Goal: Transaction & Acquisition: Purchase product/service

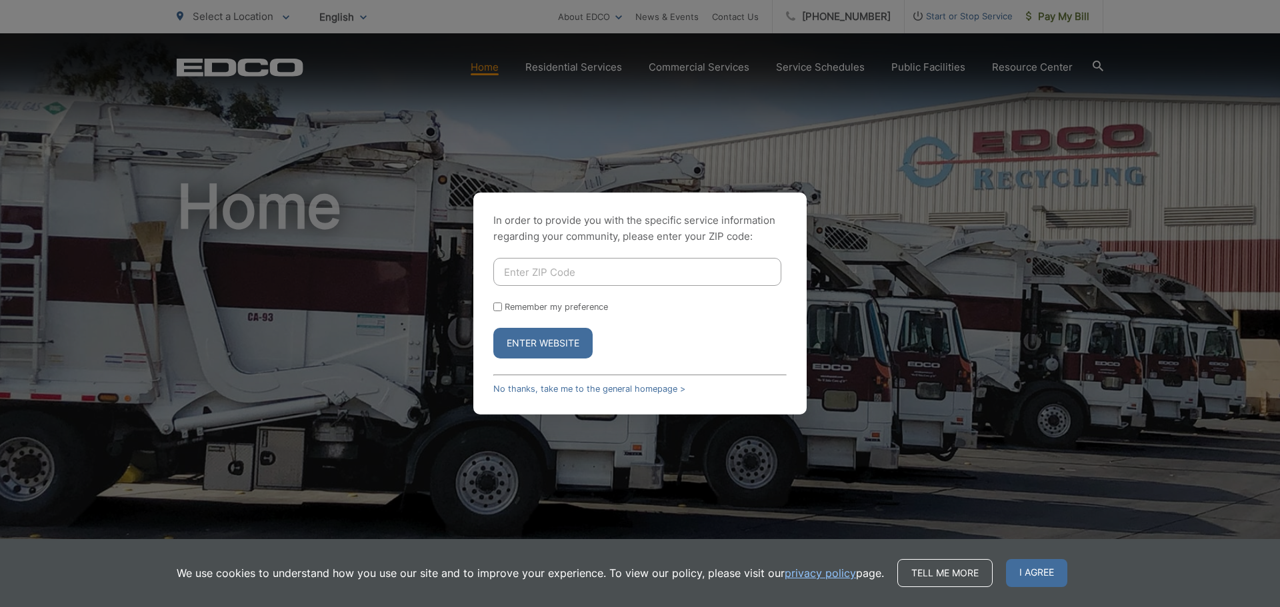
click at [530, 270] on input "Enter ZIP Code" at bounding box center [637, 272] width 288 height 28
click at [540, 275] on input "Enter ZIP Code" at bounding box center [637, 272] width 288 height 28
type input "92024"
click at [573, 348] on button "Enter Website" at bounding box center [542, 343] width 99 height 31
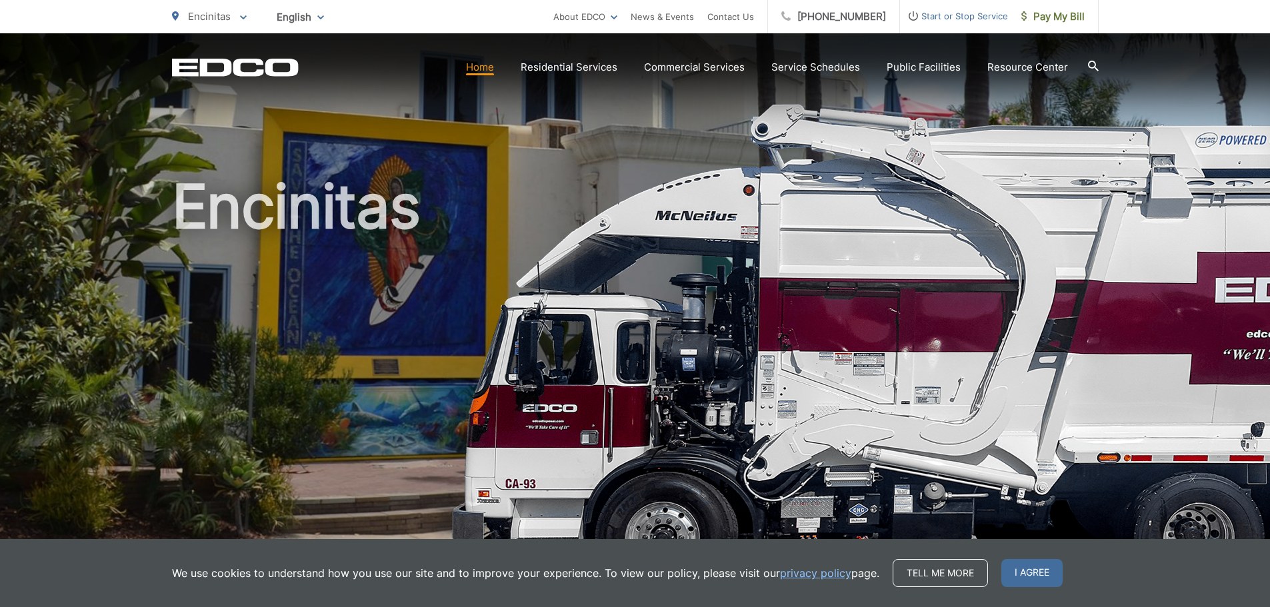
drag, startPoint x: 1030, startPoint y: 183, endPoint x: 1021, endPoint y: 175, distance: 12.3
click at [1029, 183] on h1 "Encinitas" at bounding box center [635, 384] width 927 height 422
click at [1021, 580] on span "I agree" at bounding box center [1031, 573] width 61 height 28
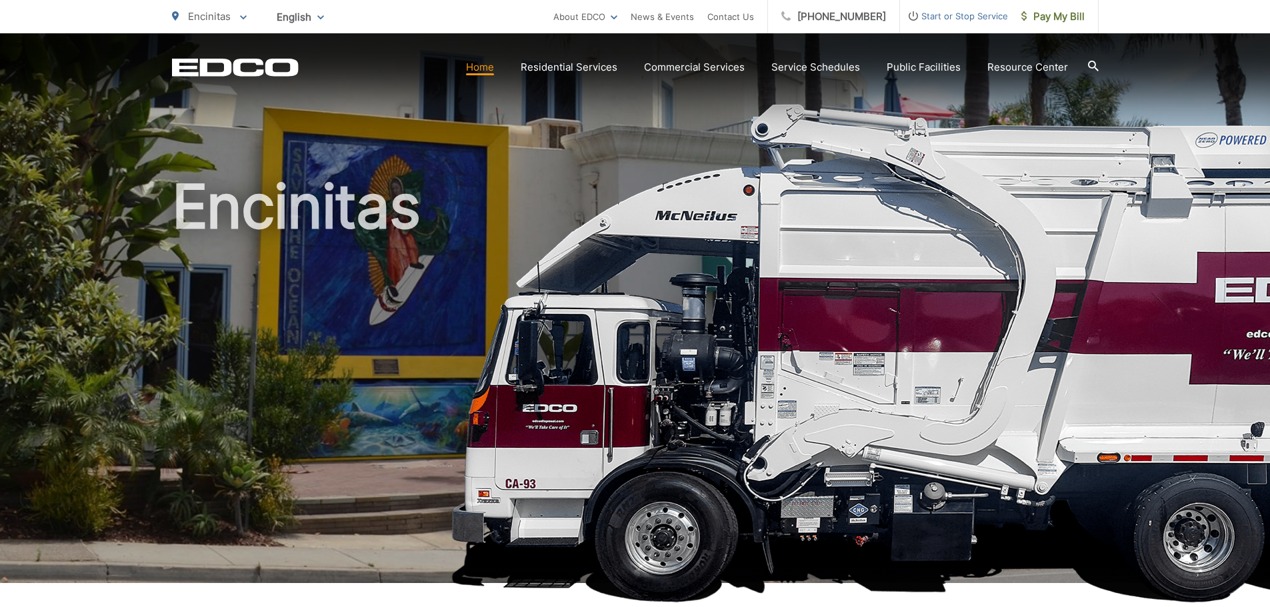
scroll to position [333, 0]
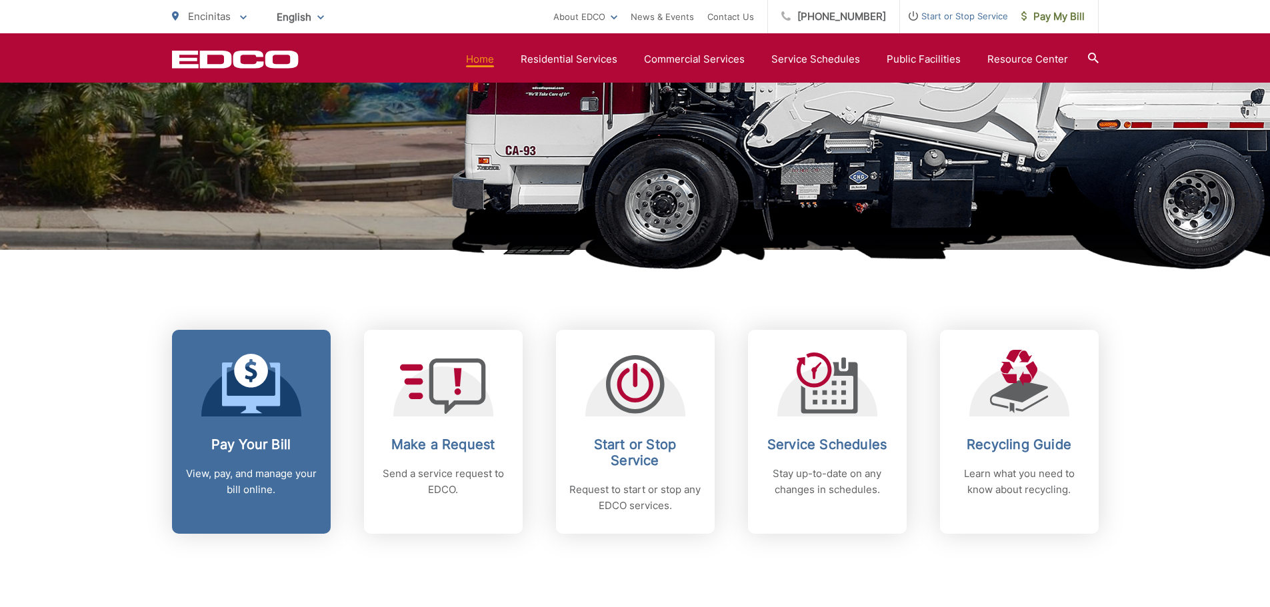
click at [219, 410] on div at bounding box center [251, 383] width 100 height 67
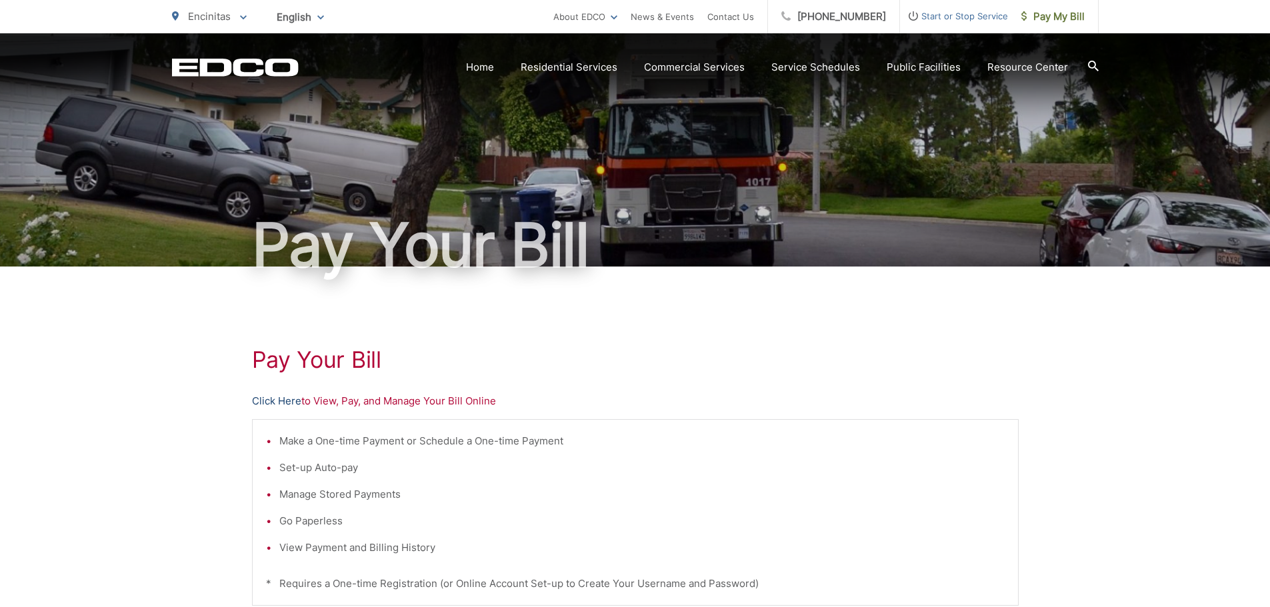
click at [278, 405] on link "Click Here" at bounding box center [276, 401] width 49 height 16
